Goal: Find specific page/section: Find specific page/section

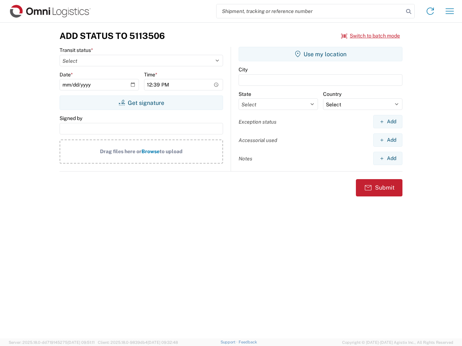
click at [310, 11] on input "search" at bounding box center [309, 11] width 187 height 14
click at [408, 12] on icon at bounding box center [408, 11] width 10 height 10
click at [430, 11] on icon at bounding box center [430, 11] width 12 height 12
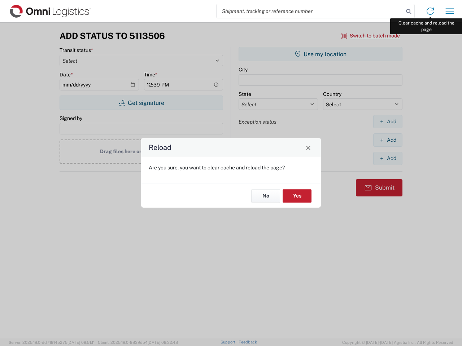
click at [449, 11] on div "Reload Are you sure, you want to clear cache and reload the page? No Yes" at bounding box center [231, 173] width 462 height 346
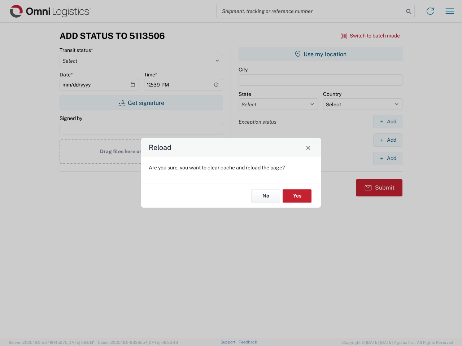
click at [370, 36] on div "Reload Are you sure, you want to clear cache and reload the page? No Yes" at bounding box center [231, 173] width 462 height 346
click at [141, 103] on div "Reload Are you sure, you want to clear cache and reload the page? No Yes" at bounding box center [231, 173] width 462 height 346
click at [320, 54] on div "Reload Are you sure, you want to clear cache and reload the page? No Yes" at bounding box center [231, 173] width 462 height 346
click at [387, 122] on div "Reload Are you sure, you want to clear cache and reload the page? No Yes" at bounding box center [231, 173] width 462 height 346
click at [387, 140] on div "Reload Are you sure, you want to clear cache and reload the page? No Yes" at bounding box center [231, 173] width 462 height 346
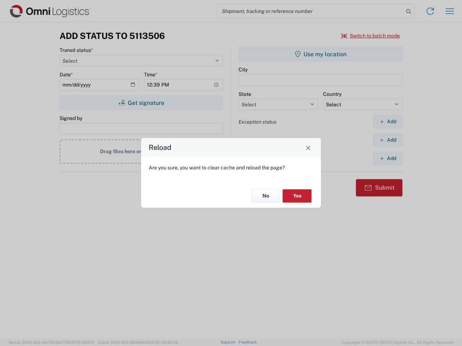
click at [387, 158] on div "Reload Are you sure, you want to clear cache and reload the page? No Yes" at bounding box center [231, 173] width 462 height 346
